Goal: Entertainment & Leisure: Consume media (video, audio)

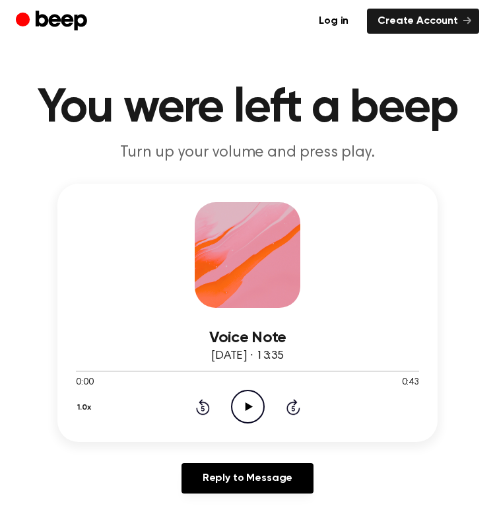
click at [254, 405] on icon "Play Audio" at bounding box center [248, 407] width 34 height 34
click at [241, 407] on icon "Play Audio" at bounding box center [248, 407] width 34 height 34
click at [244, 404] on icon "Play Audio" at bounding box center [248, 407] width 34 height 34
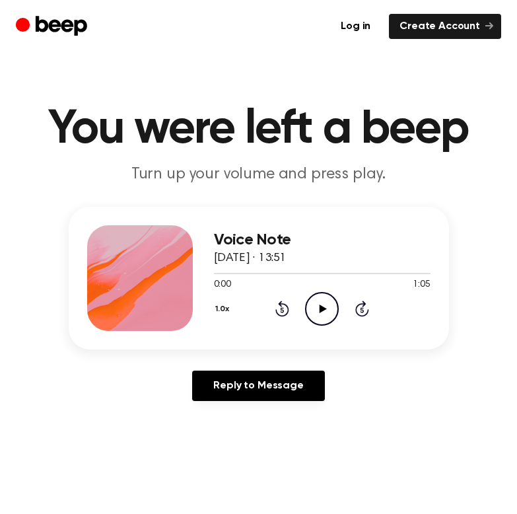
click at [322, 296] on icon "Play Audio" at bounding box center [322, 309] width 34 height 34
click at [319, 308] on icon at bounding box center [322, 308] width 6 height 9
click at [271, 269] on div at bounding box center [322, 272] width 217 height 11
click at [322, 306] on icon "Pause Audio" at bounding box center [322, 309] width 34 height 34
click at [294, 273] on div at bounding box center [263, 273] width 99 height 1
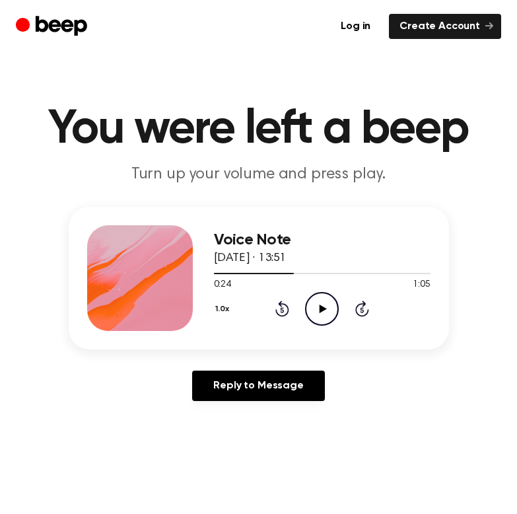
click at [321, 310] on icon at bounding box center [323, 308] width 7 height 9
click at [377, 397] on div "Reply to Message" at bounding box center [259, 391] width 380 height 41
click at [318, 297] on icon "Pause Audio" at bounding box center [322, 309] width 34 height 34
click at [316, 304] on icon "Play Audio" at bounding box center [322, 309] width 34 height 34
click at [322, 308] on icon "Pause Audio" at bounding box center [322, 309] width 34 height 34
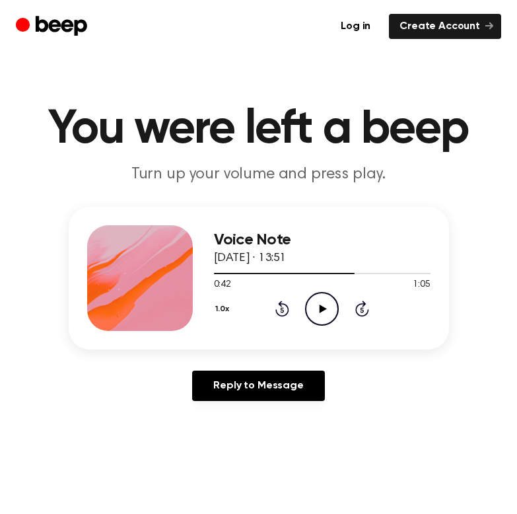
click at [321, 314] on icon "Play Audio" at bounding box center [322, 309] width 34 height 34
click at [312, 269] on div at bounding box center [322, 272] width 217 height 11
click at [324, 301] on icon "Pause Audio" at bounding box center [322, 309] width 34 height 34
click at [324, 301] on icon "Play Audio" at bounding box center [322, 309] width 34 height 34
click at [324, 306] on icon at bounding box center [322, 308] width 6 height 9
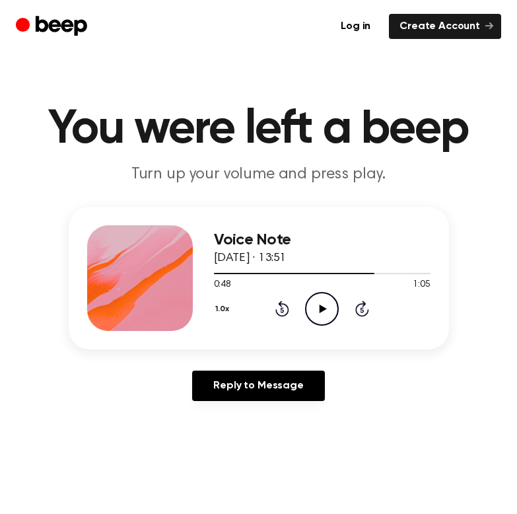
click at [317, 294] on icon "Play Audio" at bounding box center [322, 309] width 34 height 34
click at [326, 310] on icon "Pause Audio" at bounding box center [322, 309] width 34 height 34
click at [322, 308] on icon at bounding box center [323, 308] width 7 height 9
click at [322, 308] on icon "Pause Audio" at bounding box center [322, 309] width 34 height 34
click at [395, 273] on div at bounding box center [311, 273] width 195 height 1
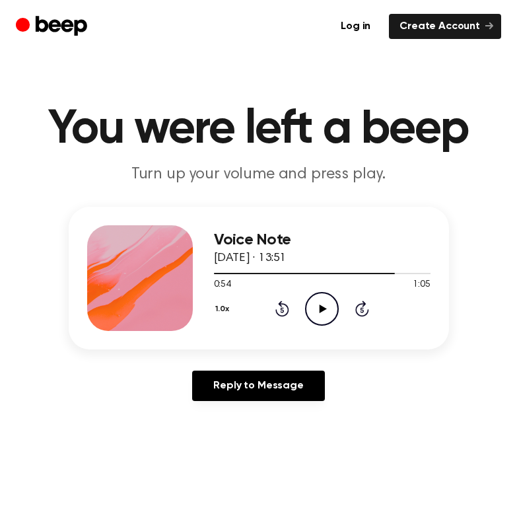
click at [326, 305] on icon "Play Audio" at bounding box center [322, 309] width 34 height 34
click at [326, 305] on icon "Pause Audio" at bounding box center [322, 309] width 34 height 34
click at [379, 273] on div at bounding box center [322, 272] width 217 height 11
click at [326, 309] on icon "Play Audio" at bounding box center [322, 309] width 34 height 34
click at [320, 309] on icon at bounding box center [322, 308] width 6 height 9
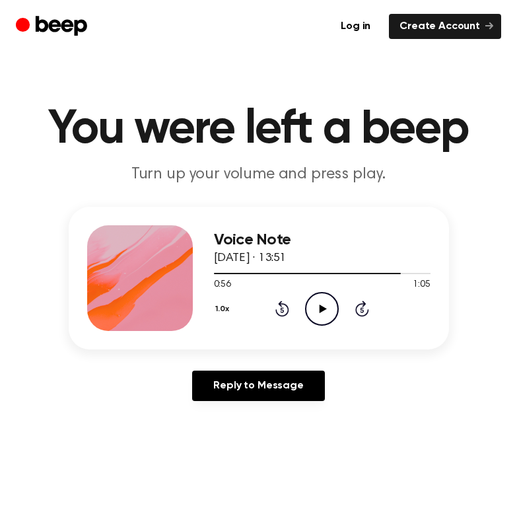
click at [322, 308] on icon at bounding box center [323, 308] width 7 height 9
click at [322, 308] on icon "Pause Audio" at bounding box center [322, 309] width 34 height 34
click at [325, 295] on icon "Pause Audio" at bounding box center [322, 309] width 34 height 34
click at [323, 306] on icon at bounding box center [323, 308] width 7 height 9
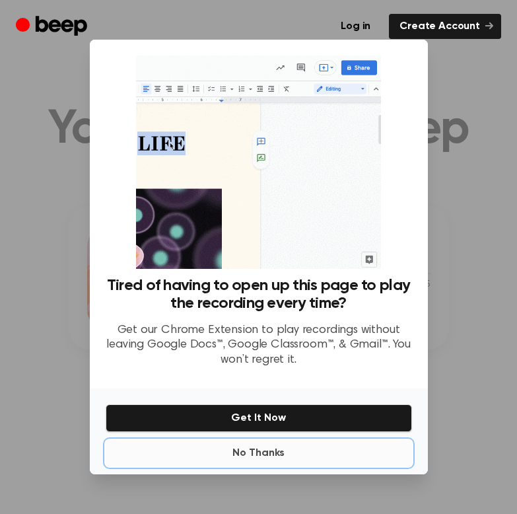
click at [264, 346] on div "Tired of having to open up this page to play the recording every time? Get our …" at bounding box center [259, 257] width 338 height 435
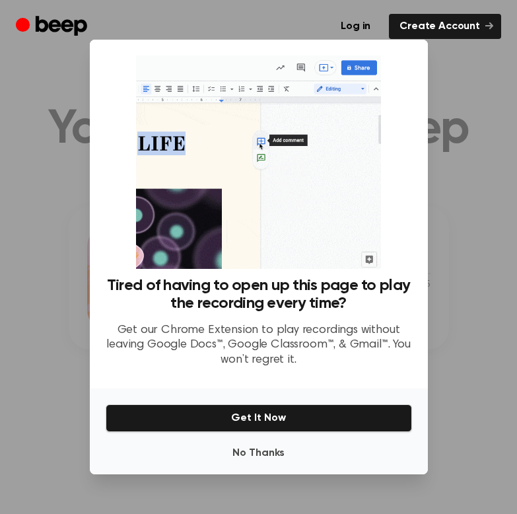
click at [446, 268] on div at bounding box center [258, 257] width 517 height 514
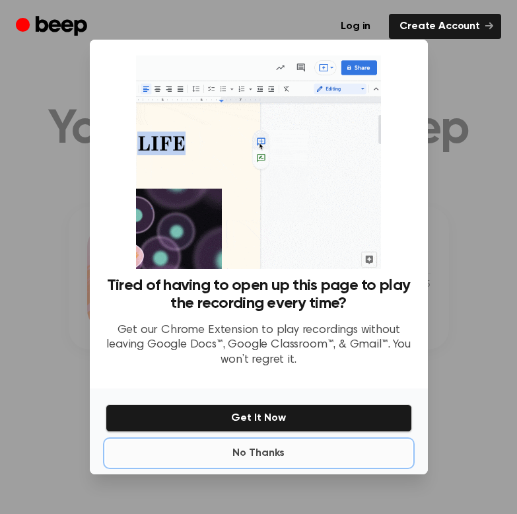
click at [261, 452] on button "No Thanks" at bounding box center [259, 453] width 306 height 26
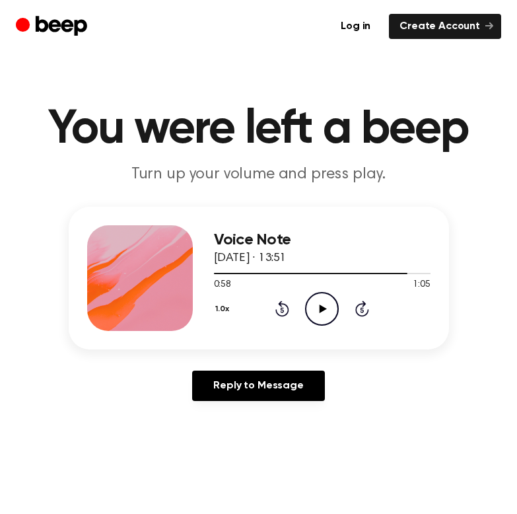
click at [320, 311] on icon at bounding box center [323, 308] width 7 height 9
click at [320, 311] on icon at bounding box center [322, 308] width 6 height 9
click at [331, 307] on icon "Play Audio" at bounding box center [322, 309] width 34 height 34
click at [309, 315] on icon "Play Audio" at bounding box center [322, 309] width 34 height 34
click at [321, 314] on icon "Play Audio" at bounding box center [322, 309] width 34 height 34
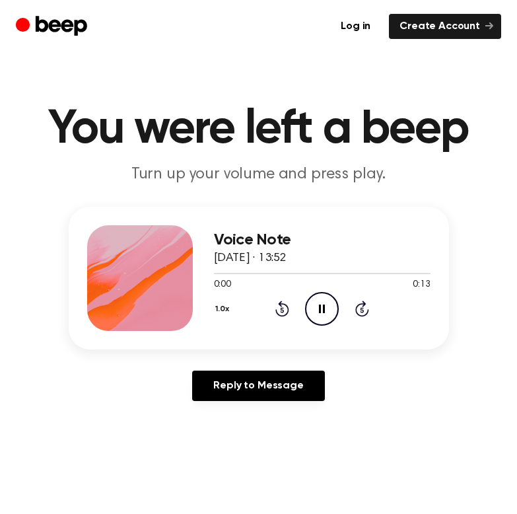
click at [321, 302] on icon "Pause Audio" at bounding box center [322, 309] width 34 height 34
click at [320, 307] on icon at bounding box center [323, 308] width 7 height 9
click at [322, 304] on icon "Play Audio" at bounding box center [322, 309] width 34 height 34
click at [312, 271] on div at bounding box center [322, 272] width 217 height 11
click at [293, 271] on div at bounding box center [322, 272] width 217 height 11
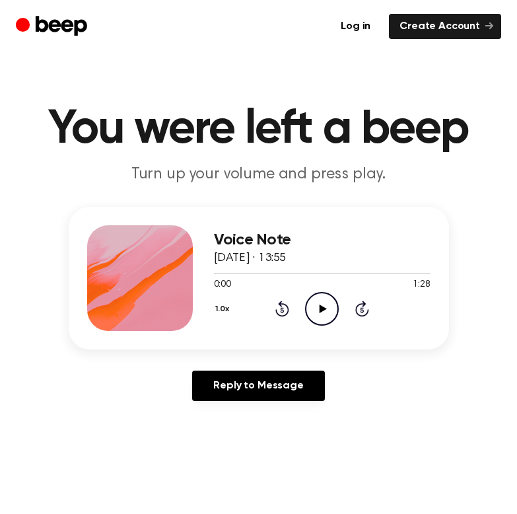
click at [310, 306] on icon "Play Audio" at bounding box center [322, 309] width 34 height 34
click at [295, 273] on div at bounding box center [322, 273] width 217 height 1
click at [218, 273] on div at bounding box center [254, 273] width 81 height 1
click at [323, 301] on icon "Play Audio" at bounding box center [322, 309] width 34 height 34
click at [291, 271] on div at bounding box center [322, 272] width 217 height 11
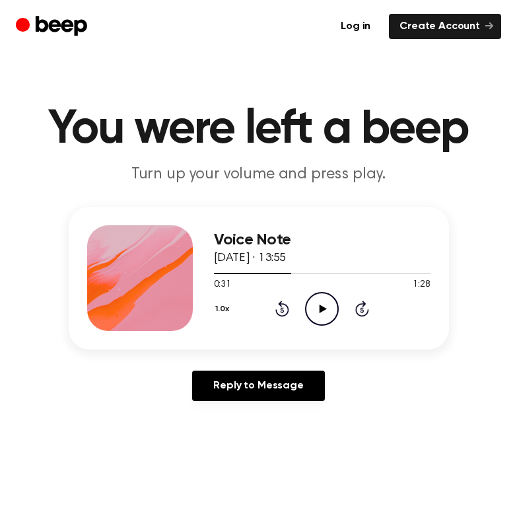
click at [312, 298] on icon "Play Audio" at bounding box center [322, 309] width 34 height 34
click at [274, 269] on div at bounding box center [322, 272] width 217 height 11
click at [315, 293] on circle at bounding box center [322, 309] width 32 height 32
